Goal: Information Seeking & Learning: Learn about a topic

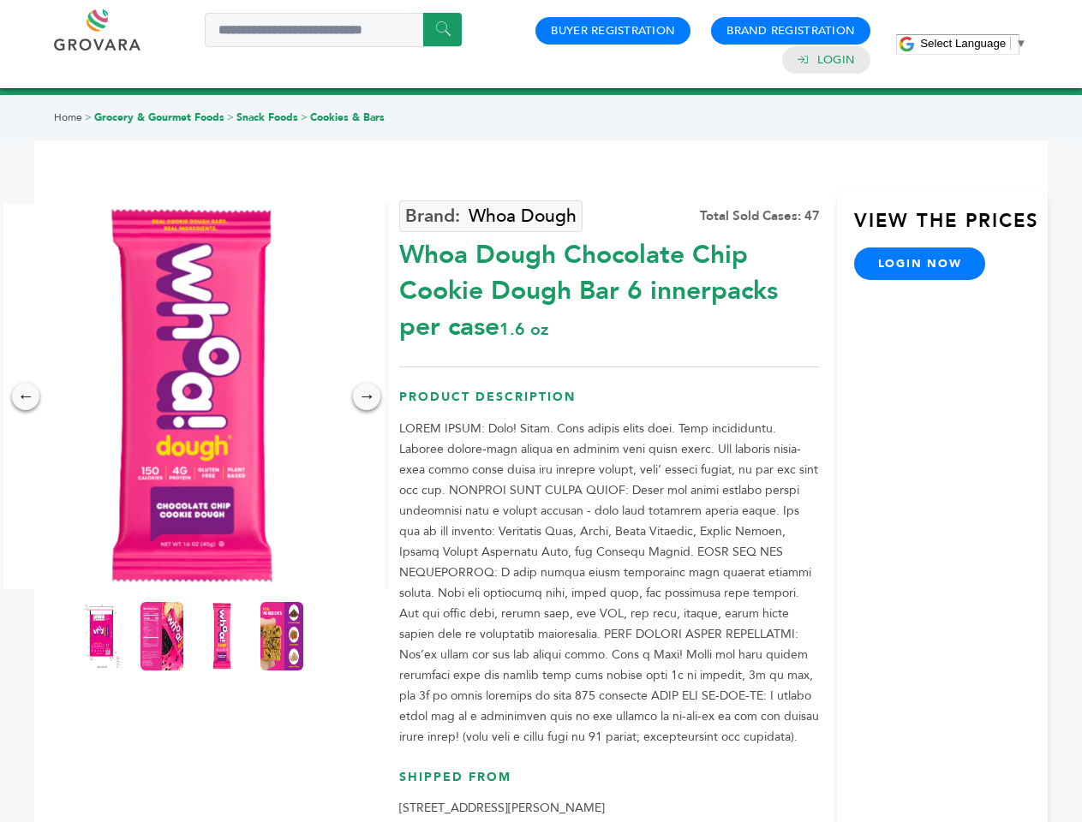
click at [973, 43] on span "Select Language" at bounding box center [963, 43] width 86 height 13
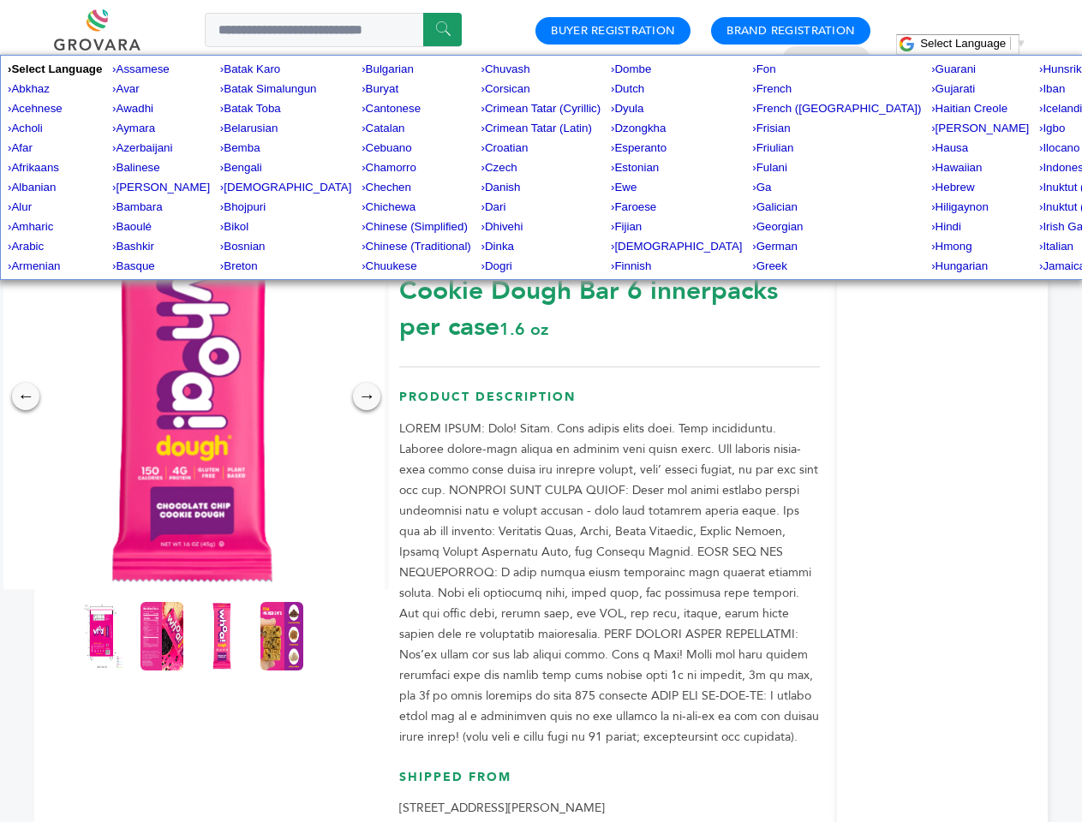
click at [192, 397] on img at bounding box center [191, 396] width 385 height 385
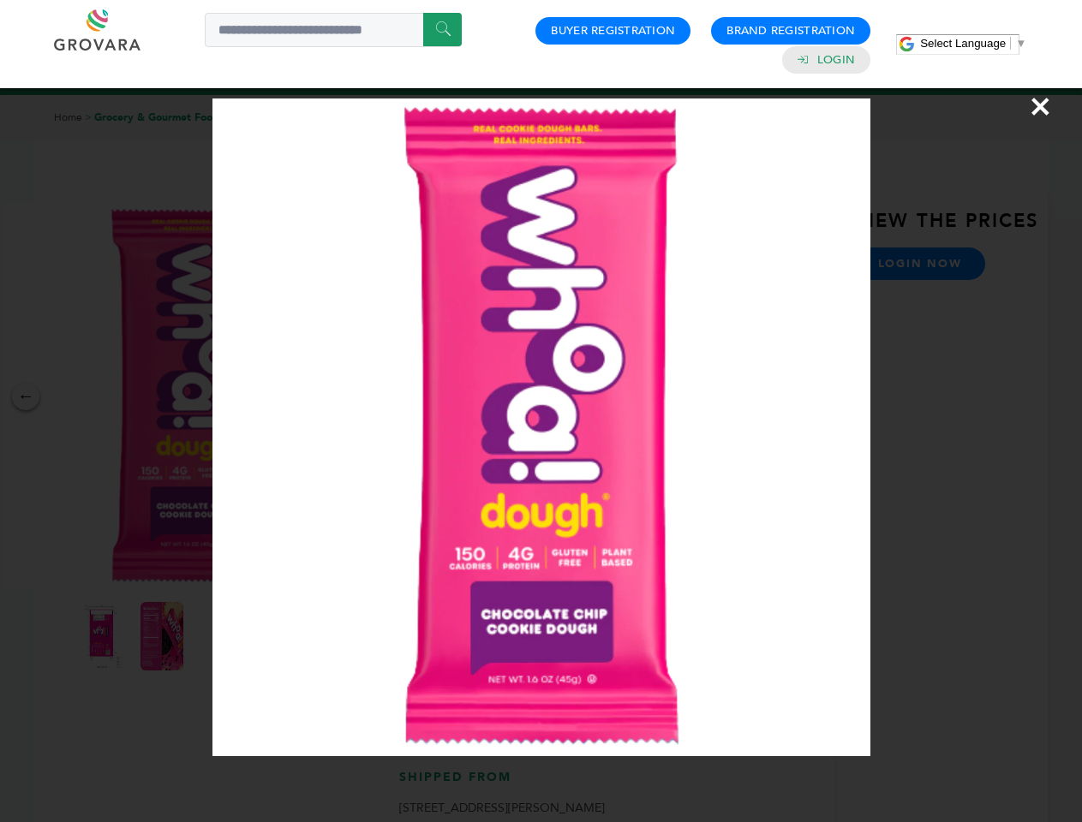
click at [26, 397] on div "×" at bounding box center [541, 411] width 1082 height 822
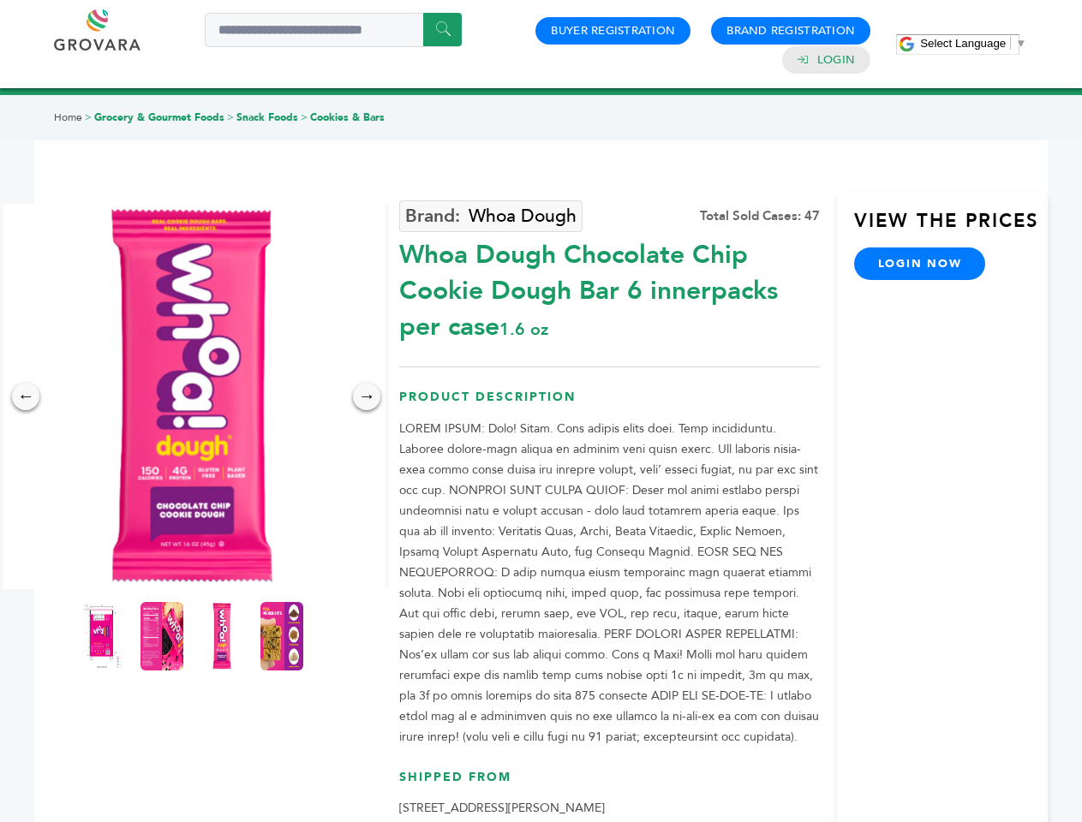
click at [367, 397] on div "→" at bounding box center [366, 396] width 27 height 27
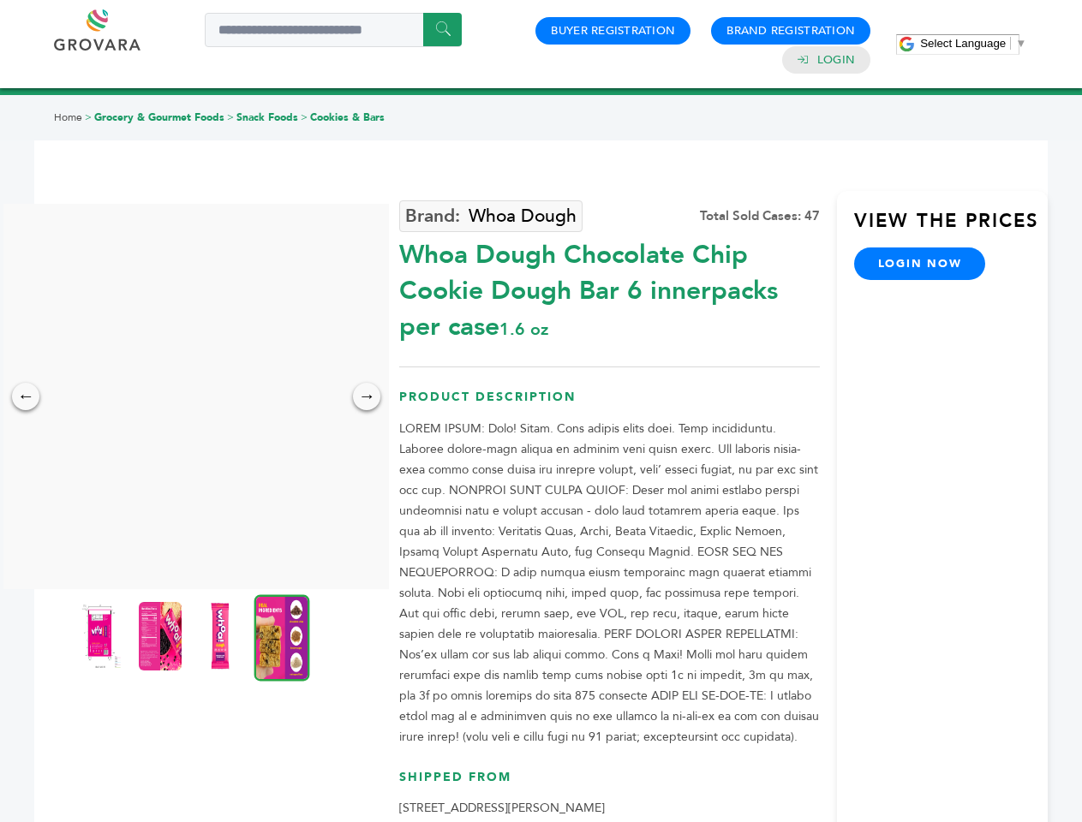
click at [102, 636] on img at bounding box center [100, 636] width 43 height 69
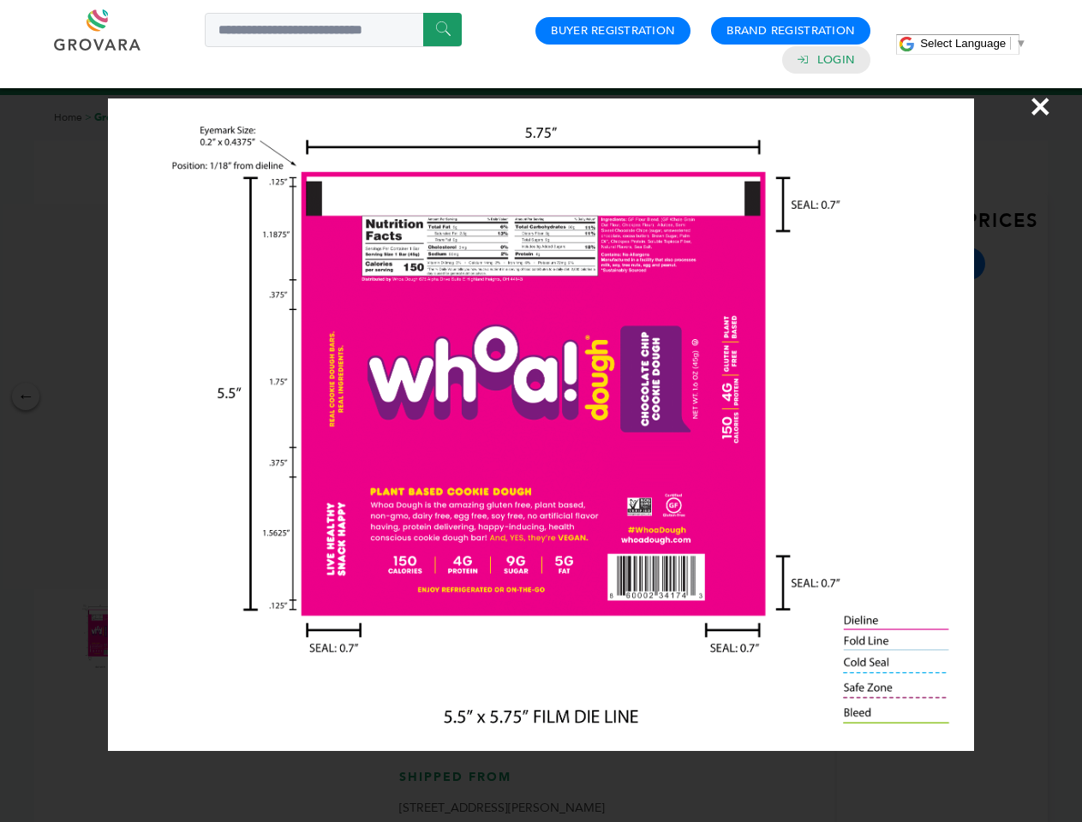
click at [162, 636] on div "×" at bounding box center [541, 411] width 1082 height 822
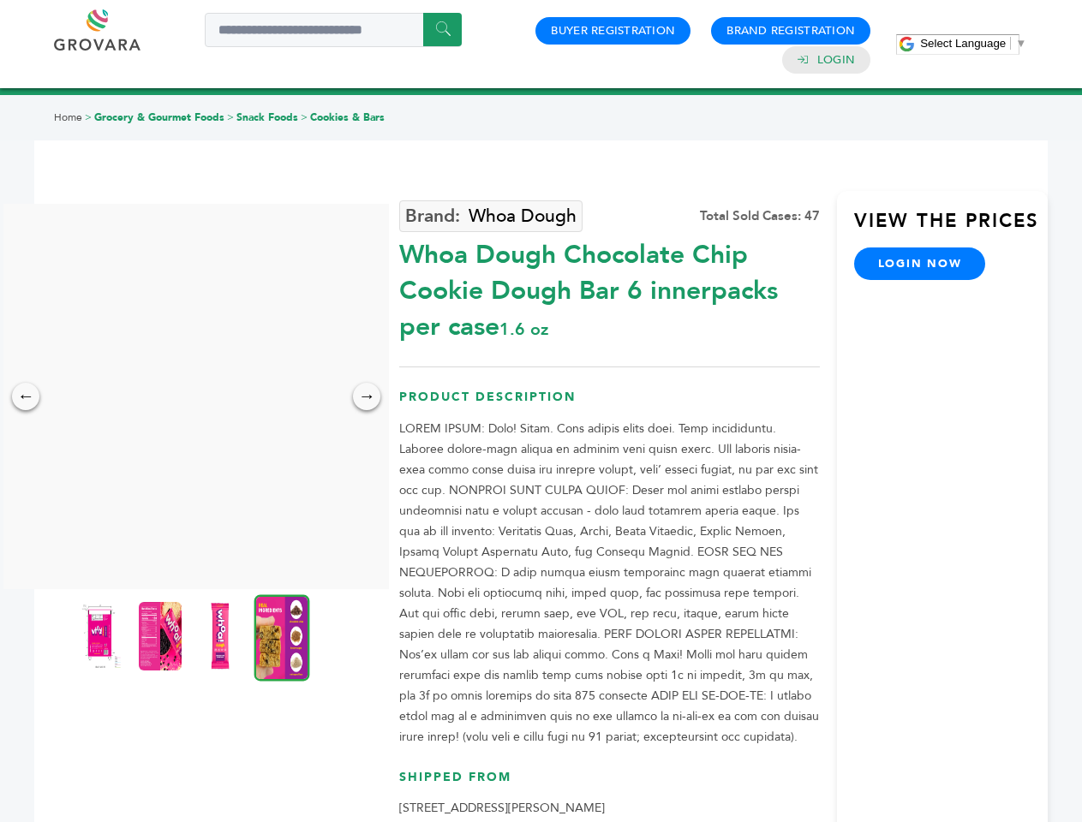
click at [222, 636] on img at bounding box center [220, 636] width 43 height 69
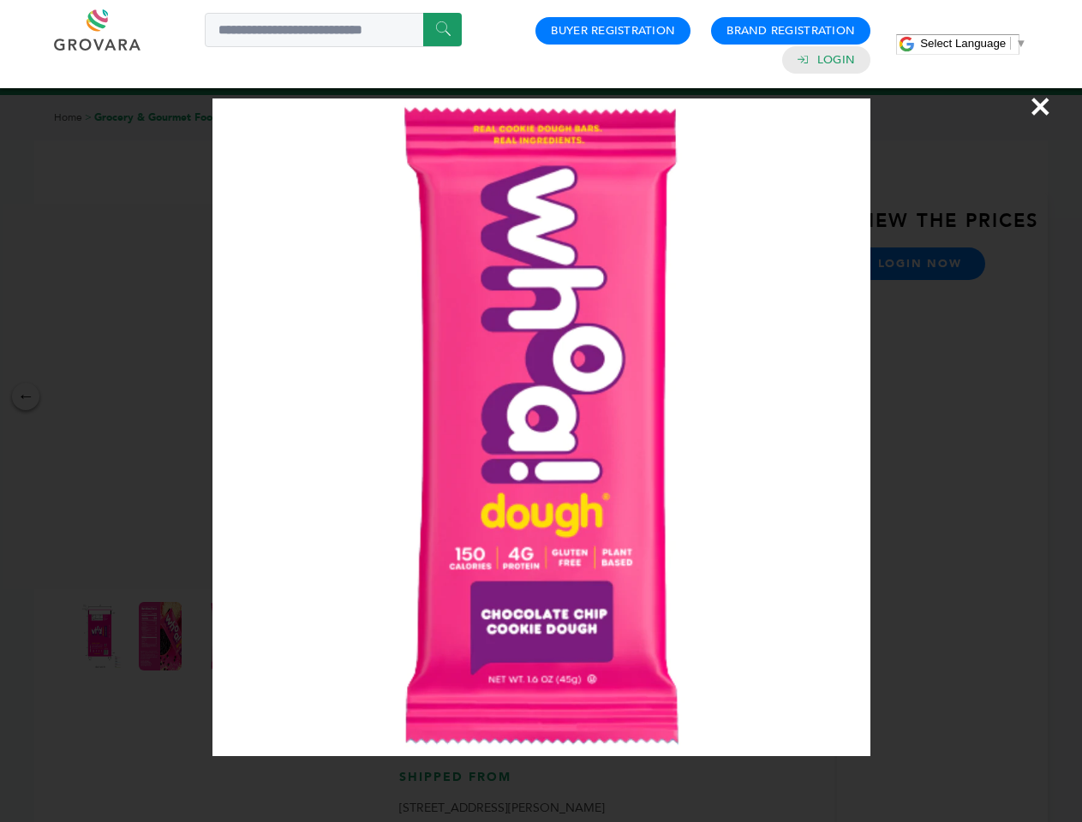
click at [282, 636] on div "×" at bounding box center [541, 411] width 1082 height 822
